Goal: Task Accomplishment & Management: Manage account settings

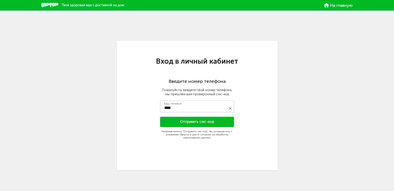
click at [196, 109] on input "****" at bounding box center [197, 107] width 74 height 12
type input "**********"
click at [210, 116] on div "**********" at bounding box center [197, 105] width 161 height 129
click at [210, 120] on button "Отправить смс-код" at bounding box center [197, 122] width 74 height 10
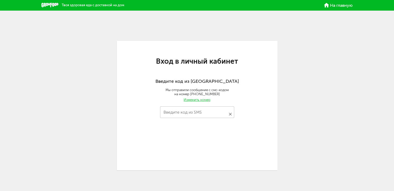
type input "****"
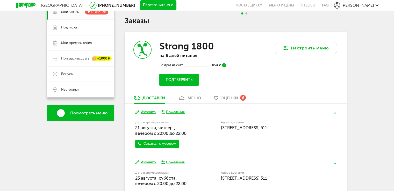
scroll to position [91, 0]
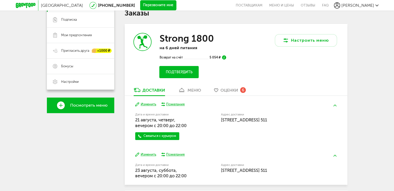
click at [187, 74] on button "Подтвердить" at bounding box center [178, 72] width 39 height 12
click at [188, 73] on button "Подтвердить" at bounding box center [178, 72] width 39 height 12
click at [226, 57] on img at bounding box center [224, 57] width 4 height 4
click at [225, 55] on img at bounding box center [224, 57] width 4 height 4
click at [225, 60] on div "Strong 1800 на 6 дней питания Возврат на счёт 5 054 ₽ Подтвердить" at bounding box center [192, 55] width 67 height 45
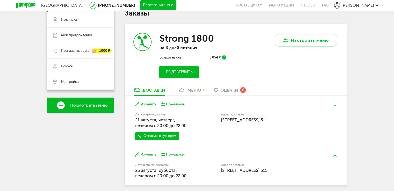
click at [224, 57] on img at bounding box center [224, 57] width 4 height 4
drag, startPoint x: 265, startPoint y: 52, endPoint x: 263, endPoint y: 55, distance: 3.9
click at [265, 53] on div "Настроить меню" at bounding box center [291, 55] width 111 height 63
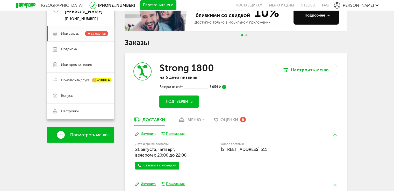
scroll to position [39, 0]
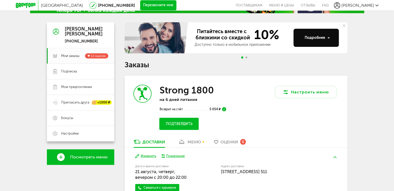
drag, startPoint x: 65, startPoint y: 40, endPoint x: 99, endPoint y: 45, distance: 34.6
click at [99, 43] on div "Ксения Розенберг +7 (985) 909-52-55" at bounding box center [80, 35] width 67 height 26
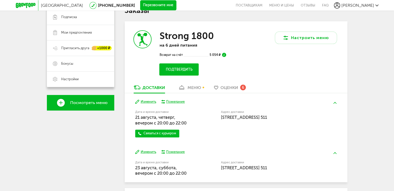
scroll to position [91, 0]
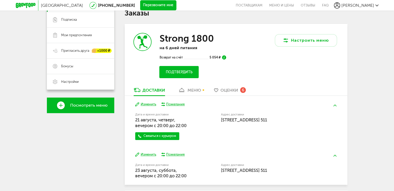
click at [197, 91] on div "меню" at bounding box center [194, 90] width 13 height 5
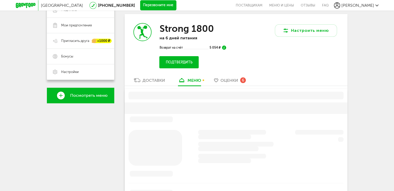
scroll to position [102, 0]
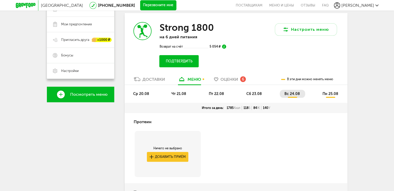
click at [149, 78] on div "Доставки" at bounding box center [153, 79] width 23 height 5
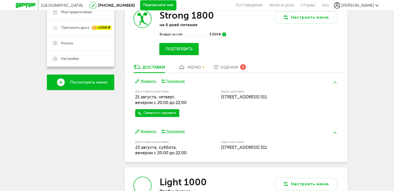
scroll to position [76, 0]
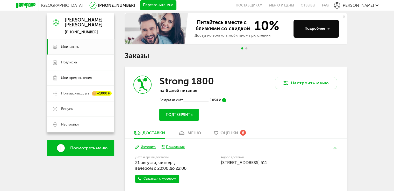
scroll to position [39, 0]
